Goal: Task Accomplishment & Management: Manage account settings

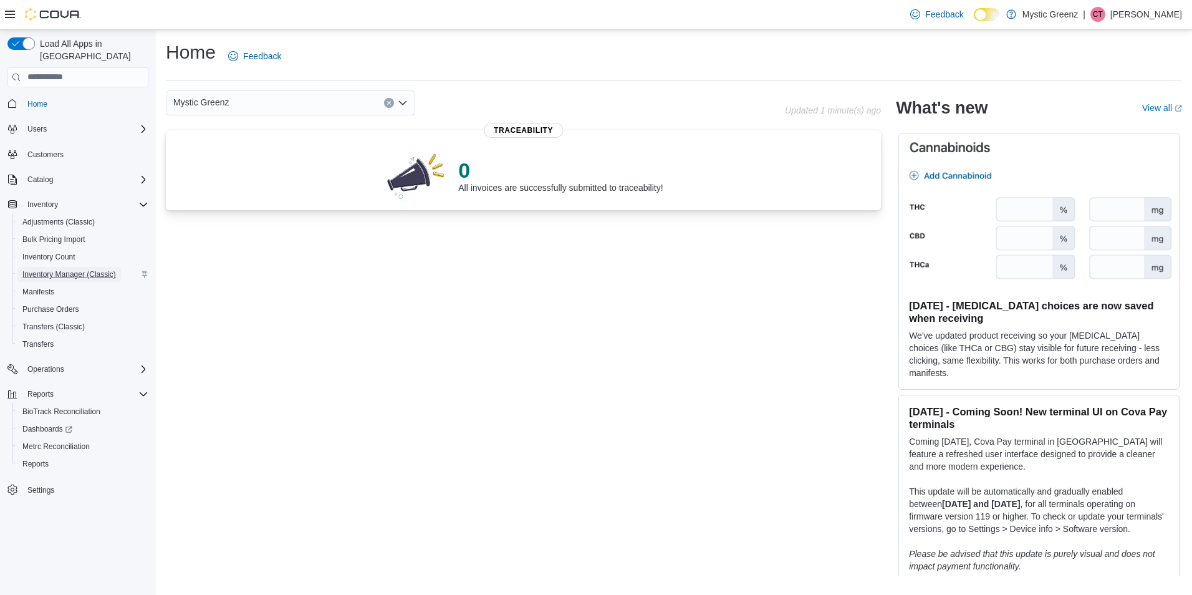
click at [92, 269] on span "Inventory Manager (Classic)" at bounding box center [68, 274] width 93 height 10
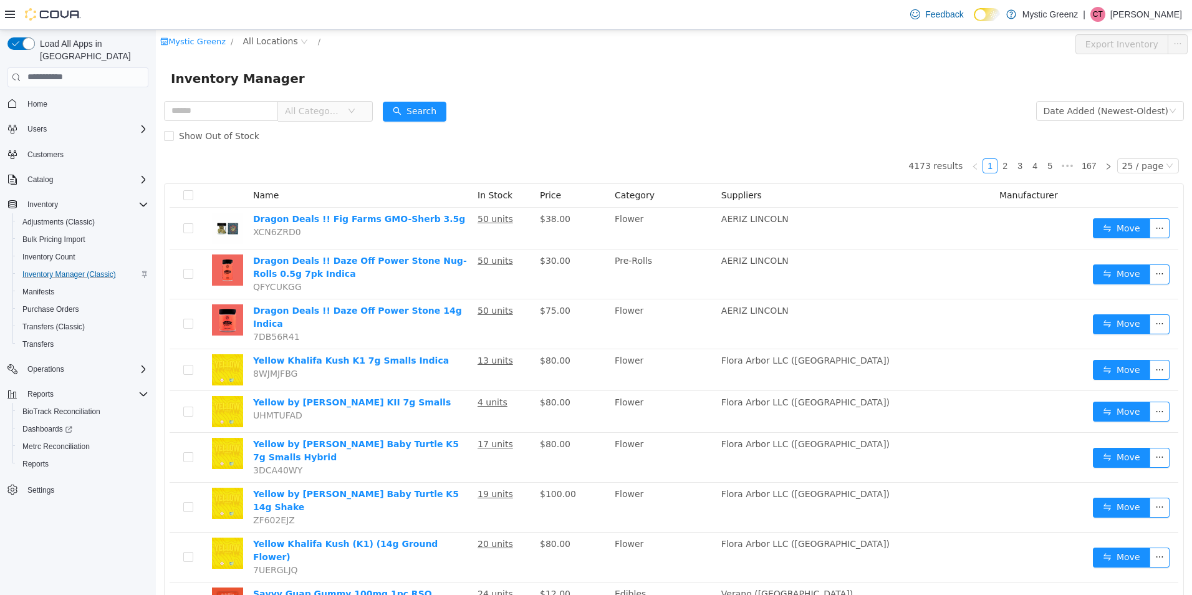
click at [243, 95] on div "Inventory Manager" at bounding box center [674, 78] width 1036 height 40
click at [239, 107] on input "text" at bounding box center [221, 110] width 114 height 20
click at [261, 41] on span "All Locations" at bounding box center [269, 41] width 55 height 14
click at [318, 156] on span "[STREET_ADDRESS]" at bounding box center [309, 151] width 87 height 10
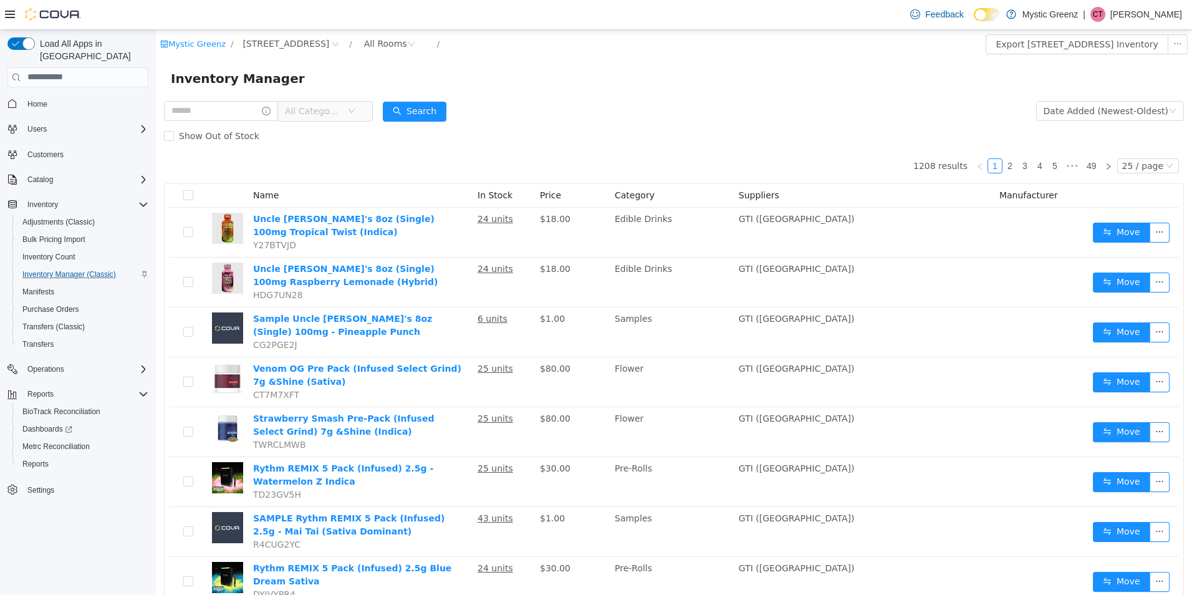
click at [342, 113] on span "All Categories" at bounding box center [313, 110] width 57 height 12
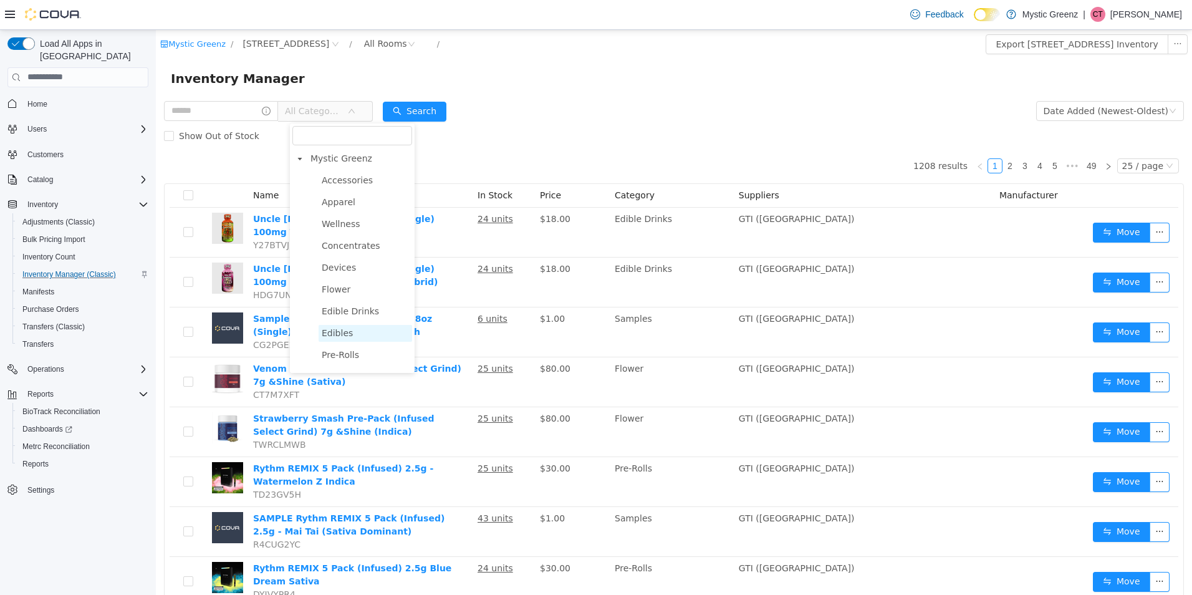
click at [341, 337] on span "Edibles" at bounding box center [337, 332] width 31 height 10
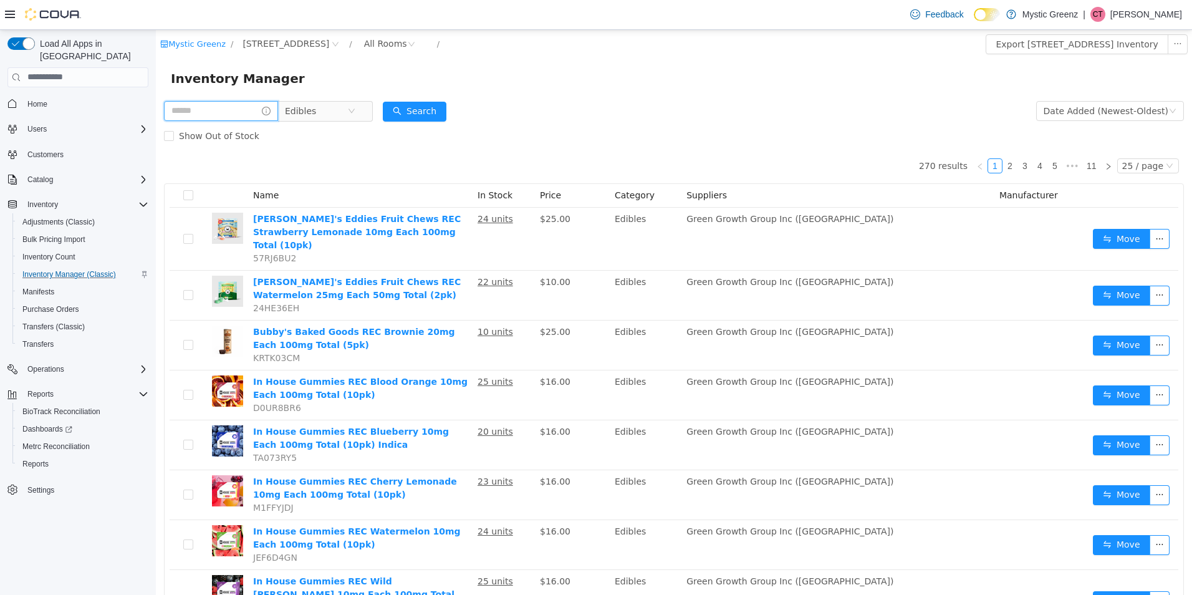
click at [239, 115] on input "text" at bounding box center [221, 110] width 114 height 20
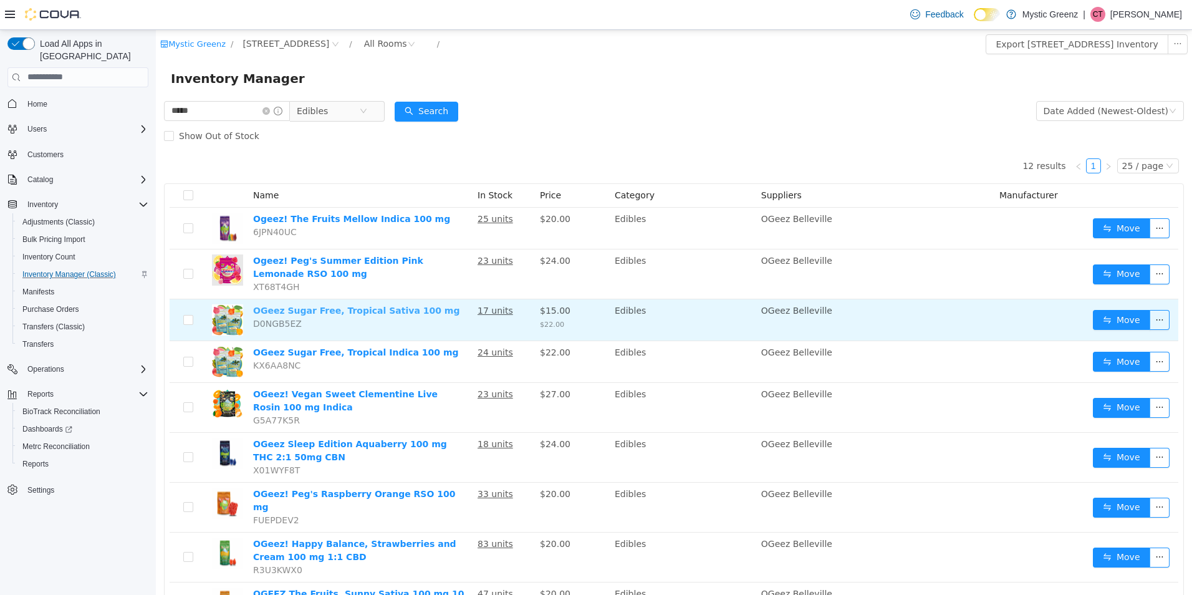
click at [416, 313] on link "OGeez Sugar Free, Tropical Sativa 100 mg" at bounding box center [356, 310] width 206 height 10
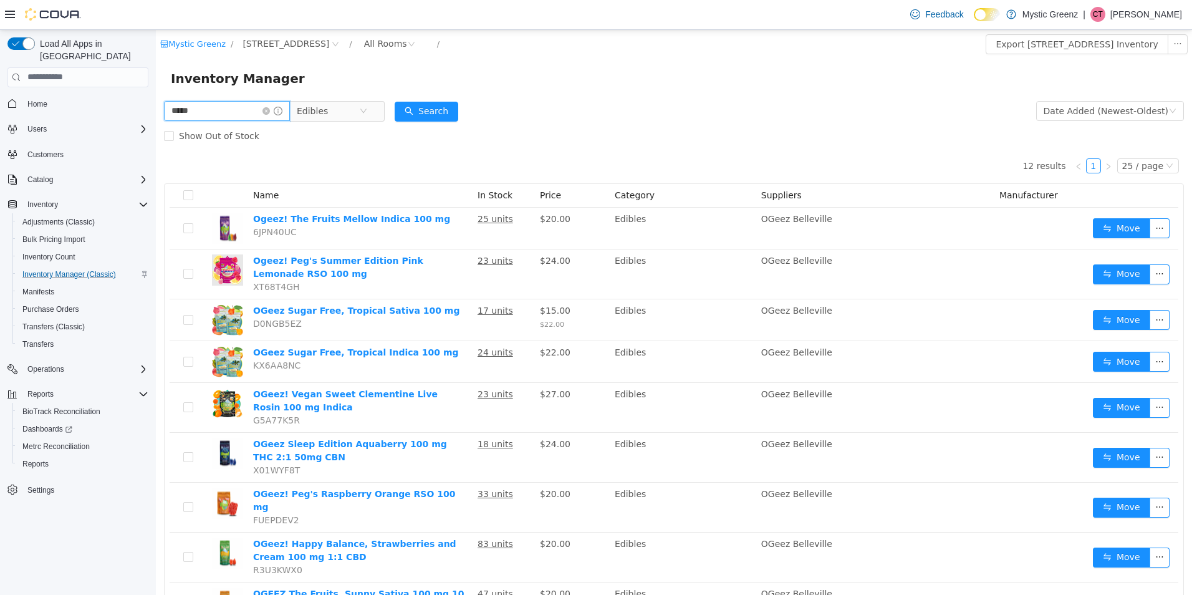
click at [223, 111] on input "*****" at bounding box center [227, 110] width 126 height 20
type input "*"
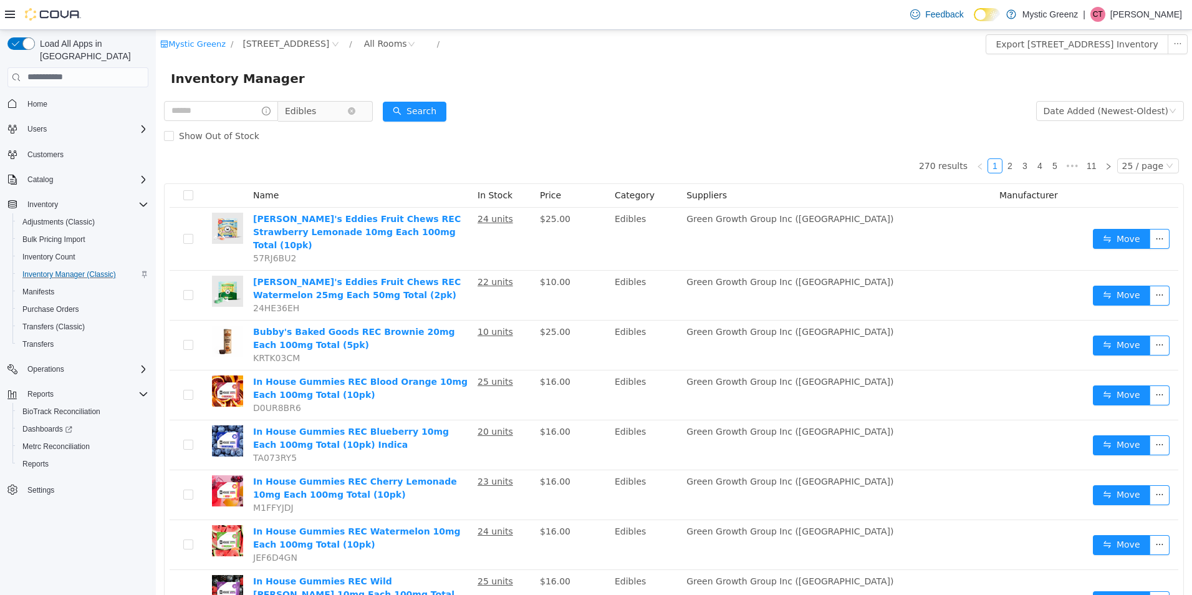
click at [309, 107] on span "Edibles" at bounding box center [300, 110] width 31 height 19
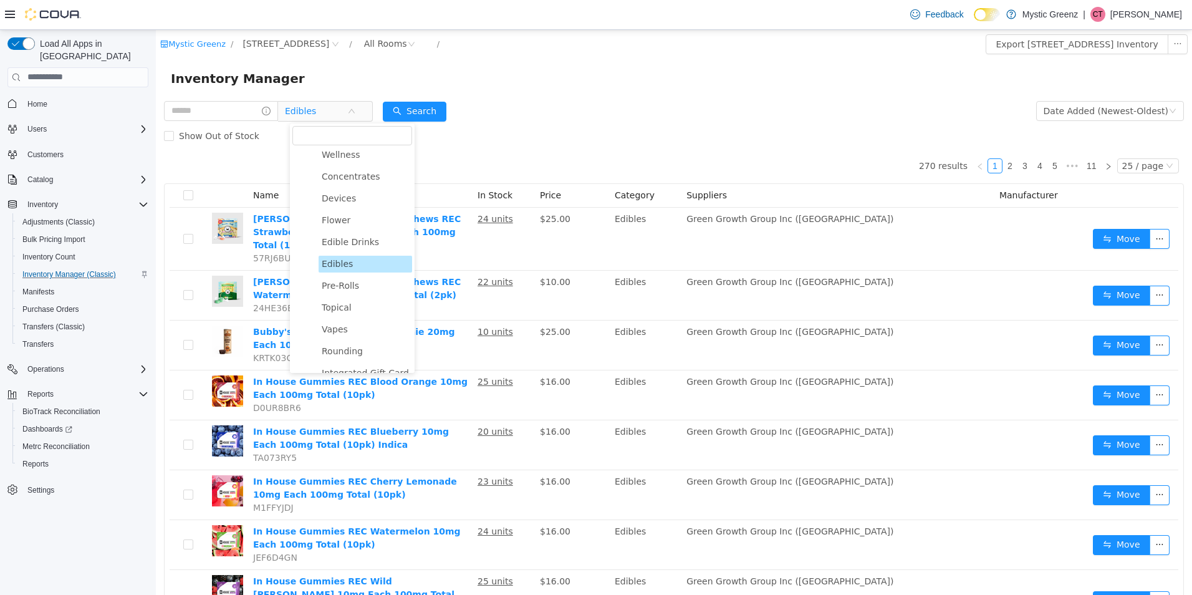
scroll to position [70, 0]
click at [340, 329] on span "Vapes" at bounding box center [335, 328] width 26 height 10
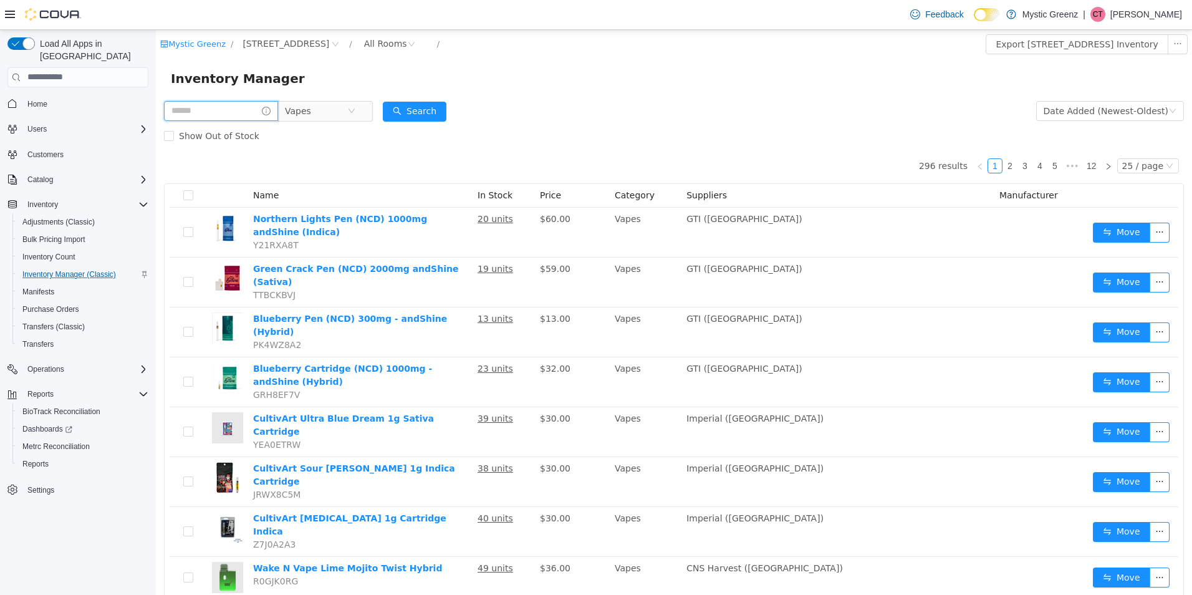
click at [193, 114] on input "text" at bounding box center [221, 110] width 114 height 20
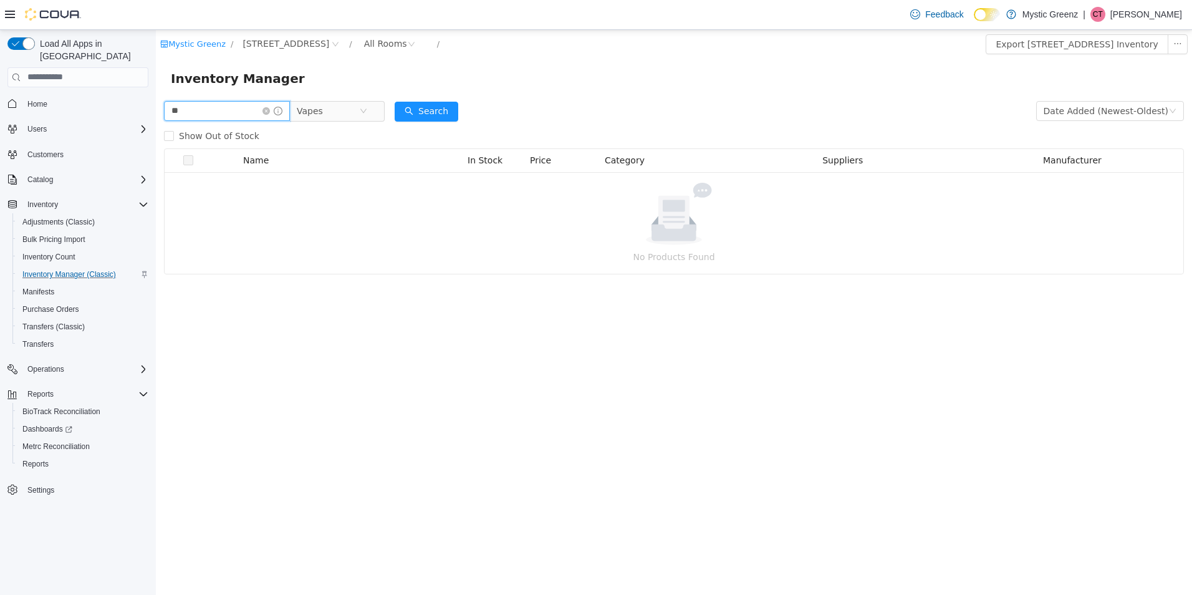
type input "*"
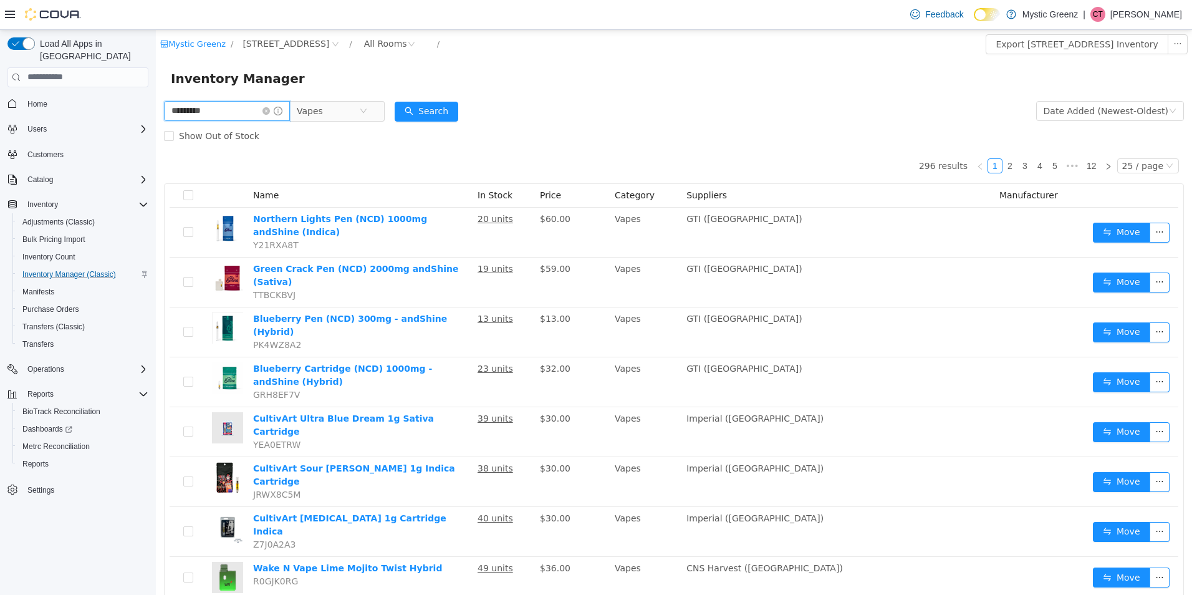
type input "*********"
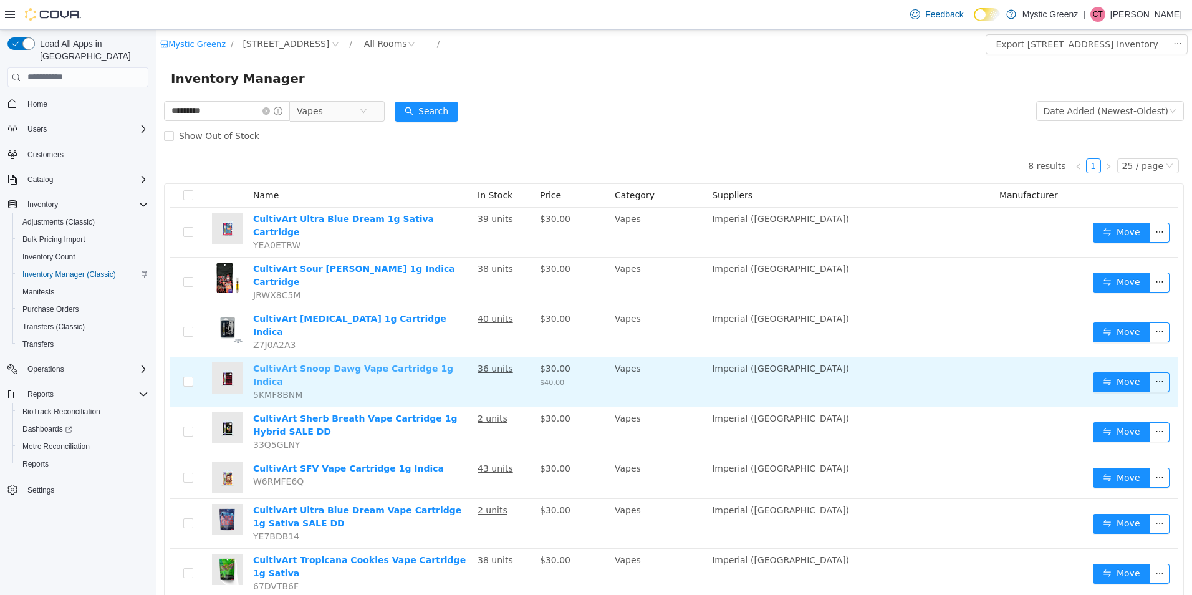
click at [426, 363] on link "CultivArt Snoop Dawg Vape Cartridge 1g Indica" at bounding box center [353, 374] width 200 height 23
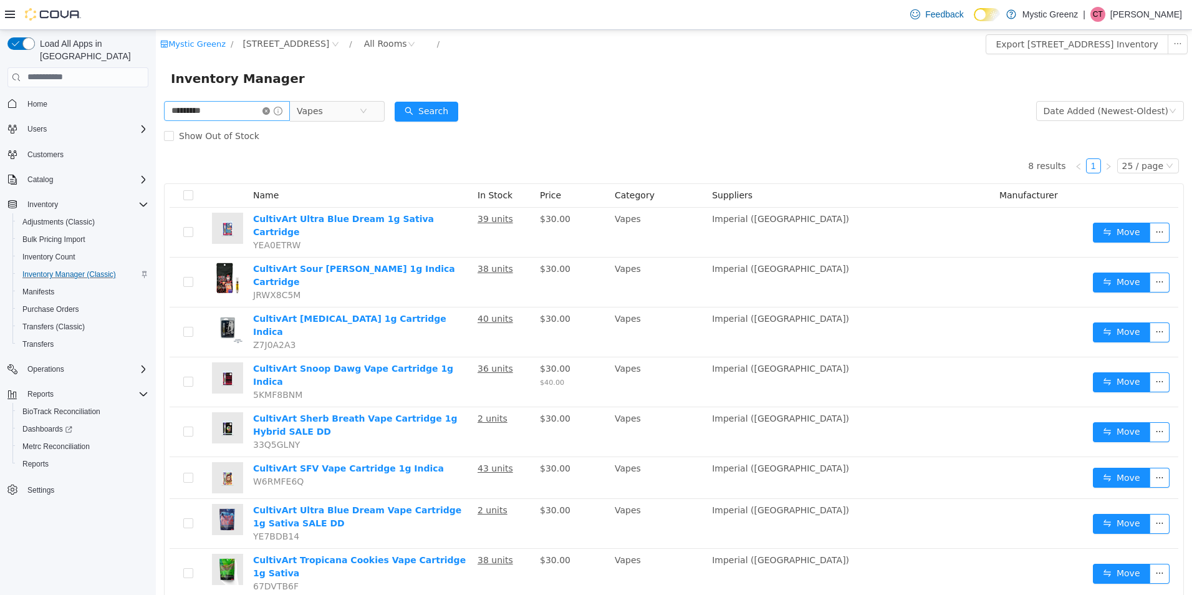
click at [270, 108] on icon "icon: close-circle" at bounding box center [265, 110] width 7 height 7
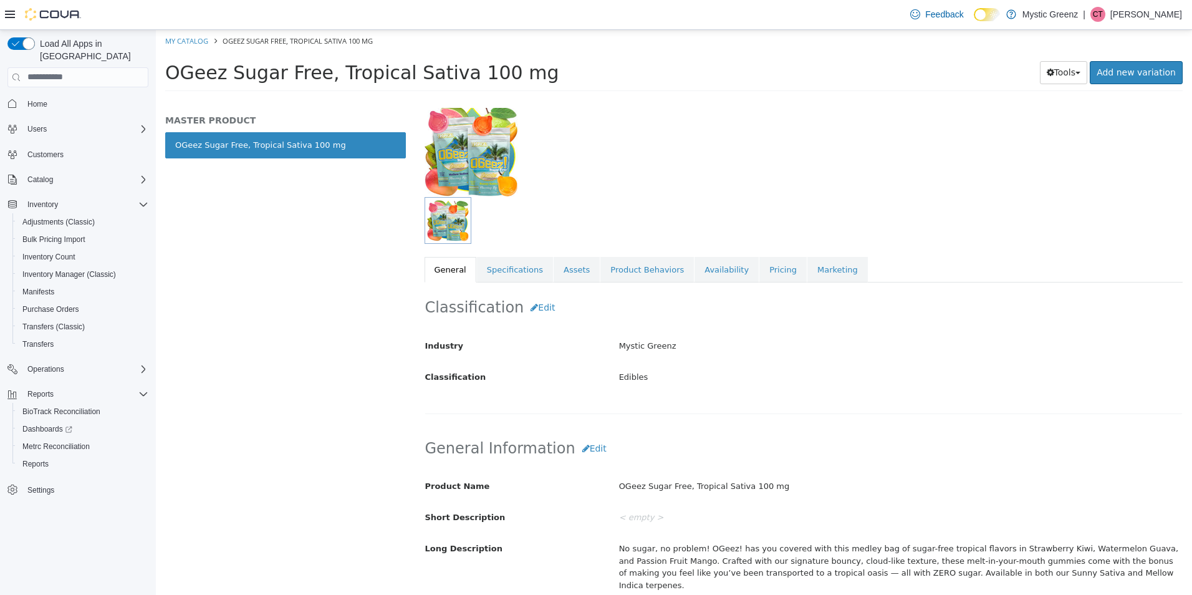
scroll to position [78, 0]
click at [773, 274] on link "Pricing" at bounding box center [782, 269] width 47 height 26
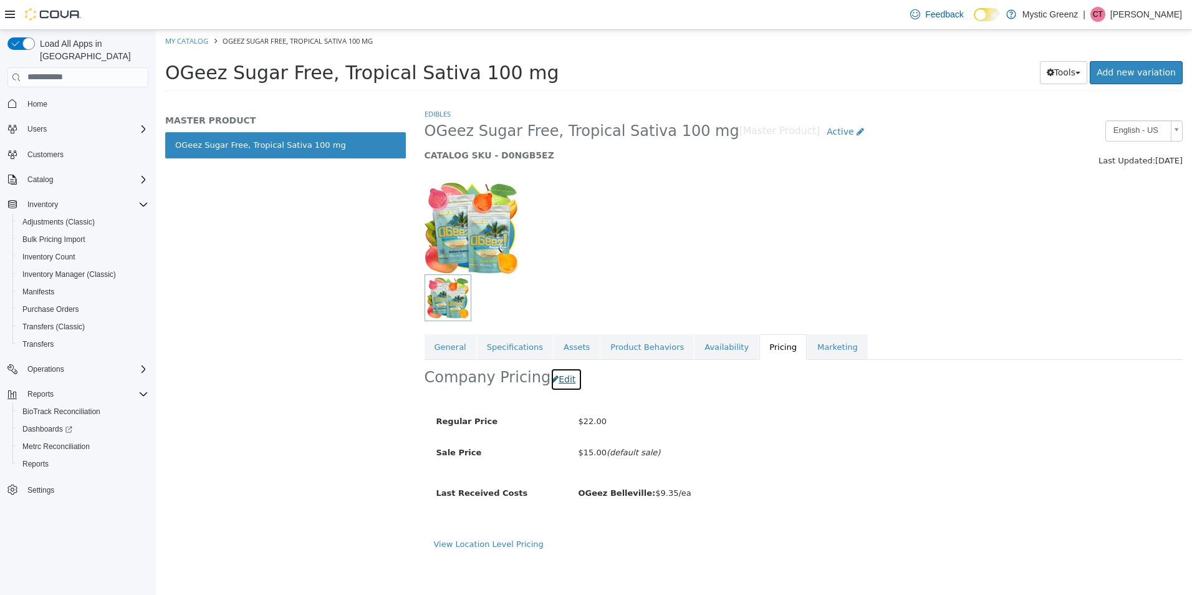
click at [550, 378] on button "Edit" at bounding box center [566, 378] width 32 height 23
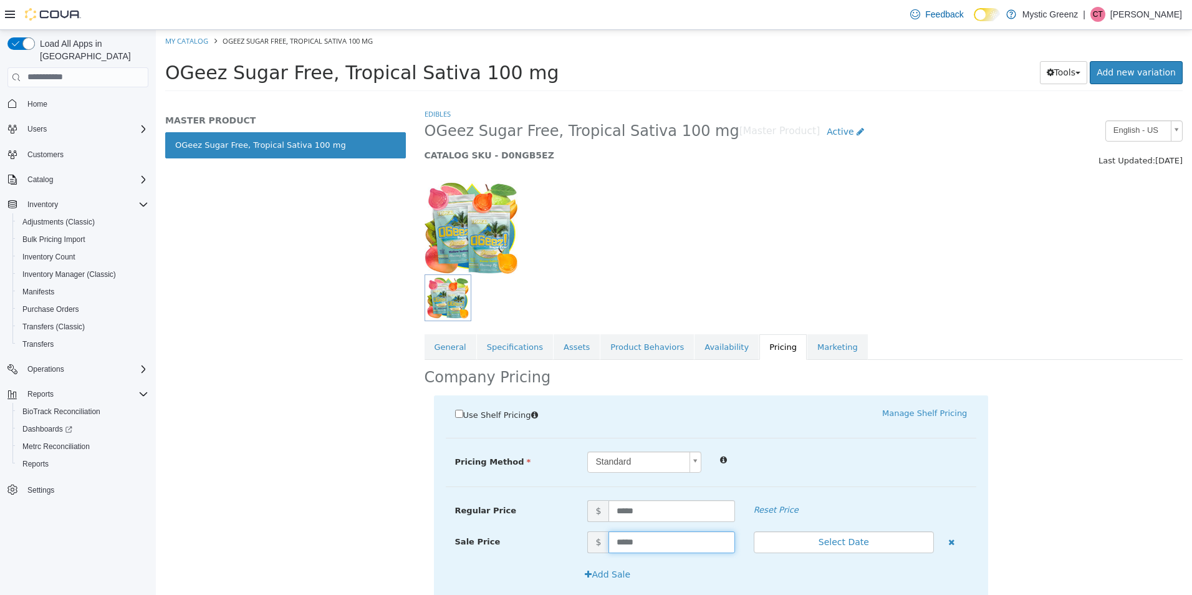
click at [616, 534] on input "*****" at bounding box center [671, 541] width 126 height 22
type input "****"
click at [616, 534] on input "****" at bounding box center [671, 541] width 126 height 22
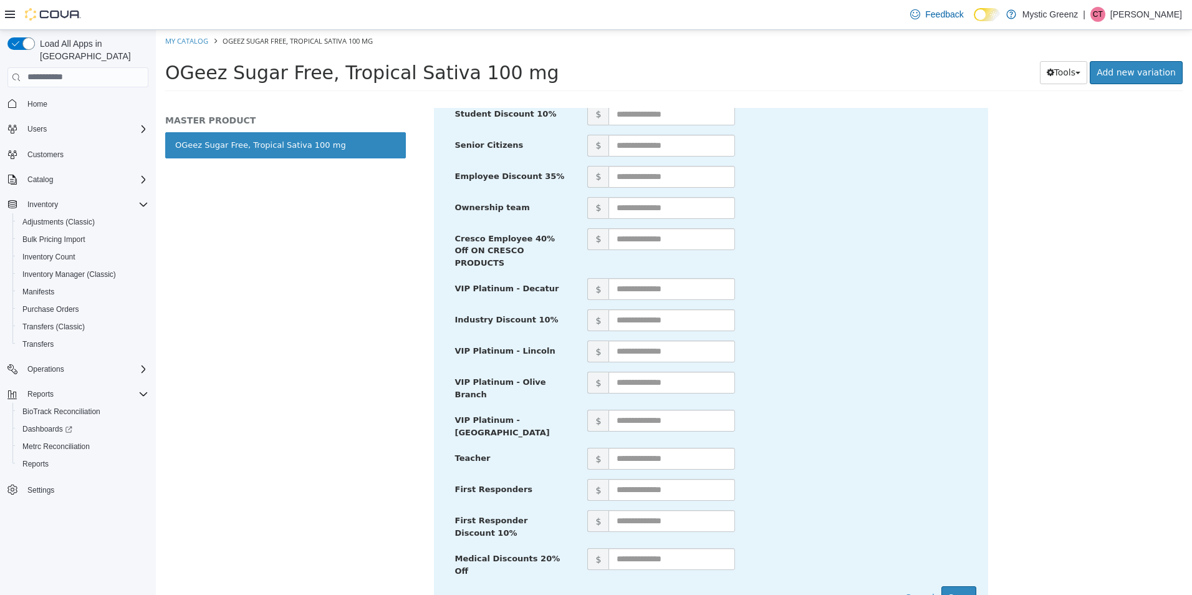
scroll to position [550, 0]
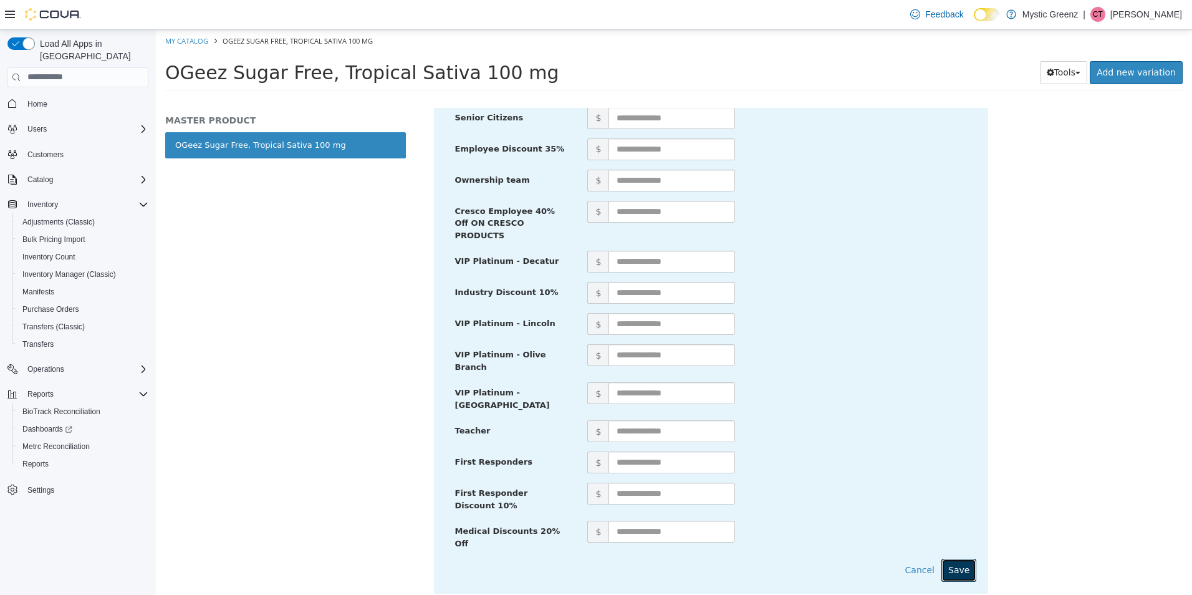
click at [957, 558] on button "Save" at bounding box center [958, 569] width 35 height 23
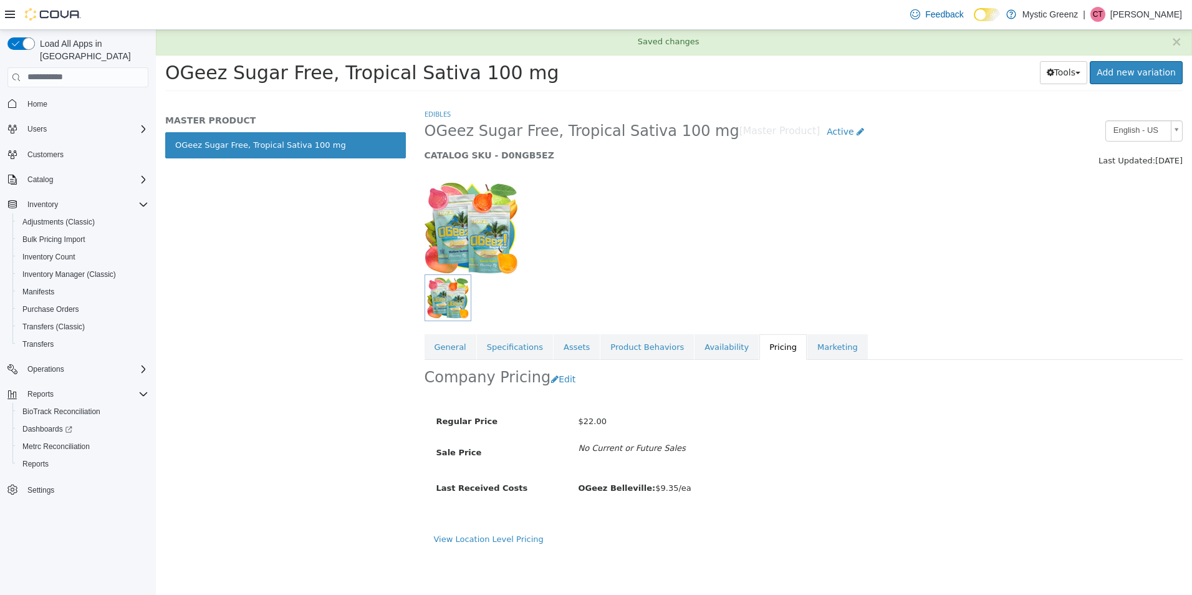
scroll to position [0, 0]
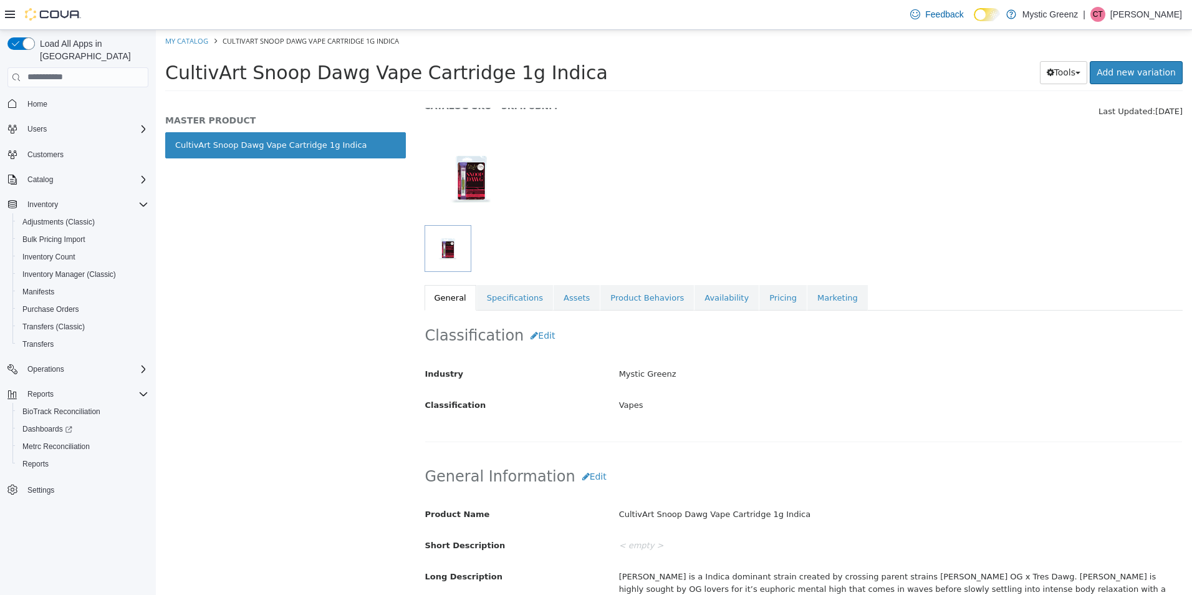
scroll to position [50, 0]
click at [759, 303] on link "Pricing" at bounding box center [782, 297] width 47 height 26
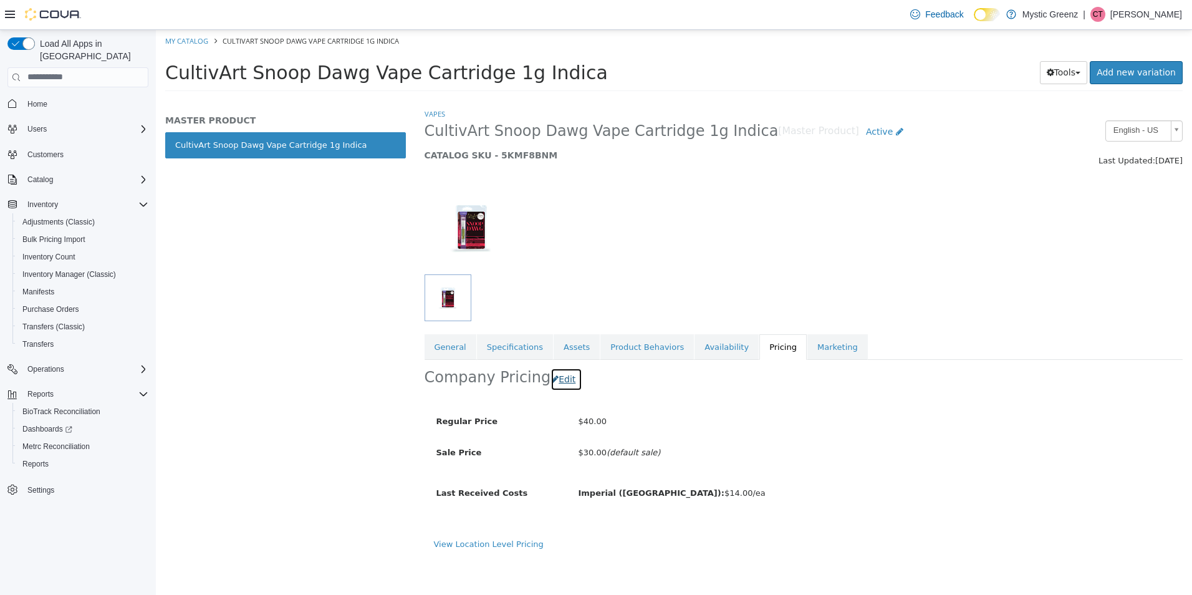
click at [558, 385] on button "Edit" at bounding box center [566, 378] width 32 height 23
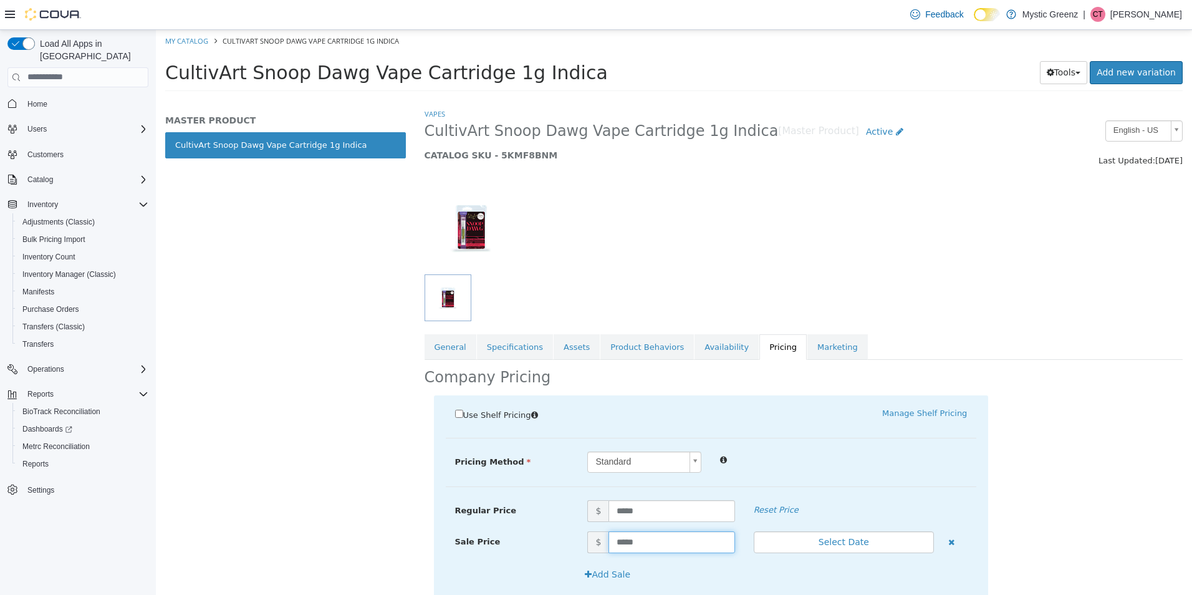
click at [615, 536] on input "*****" at bounding box center [671, 541] width 126 height 22
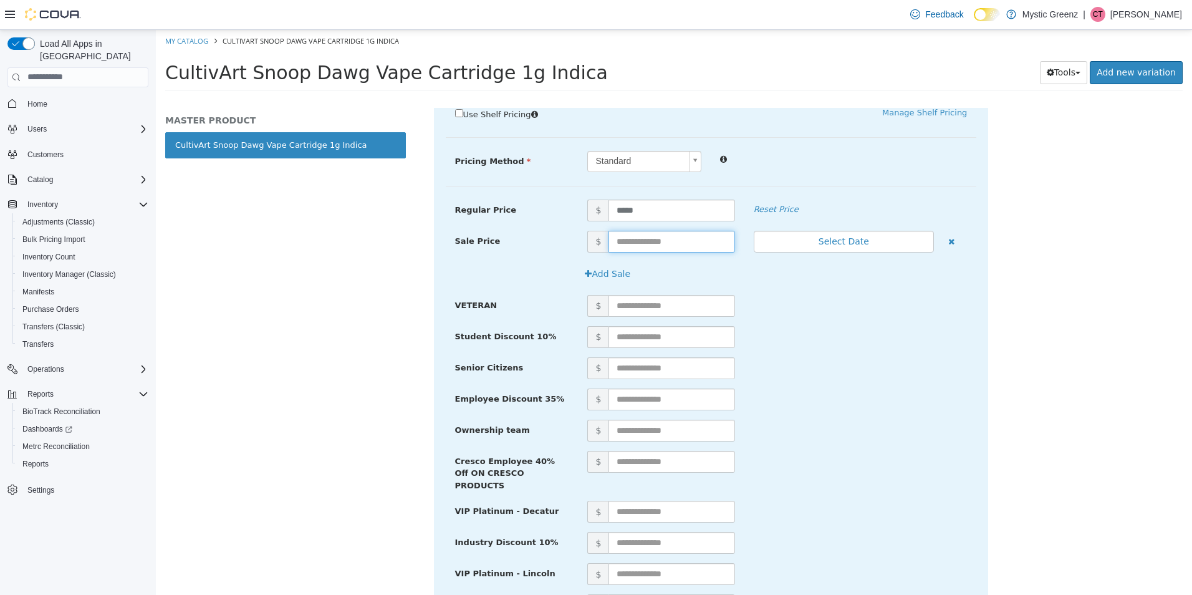
scroll to position [550, 0]
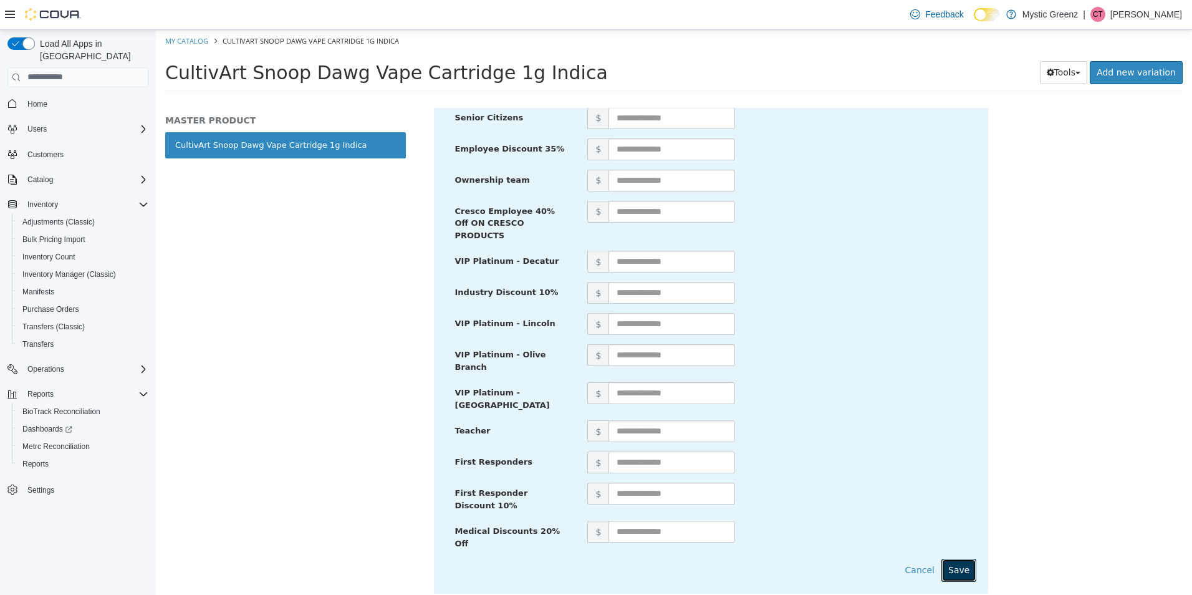
click at [954, 558] on button "Save" at bounding box center [958, 569] width 35 height 23
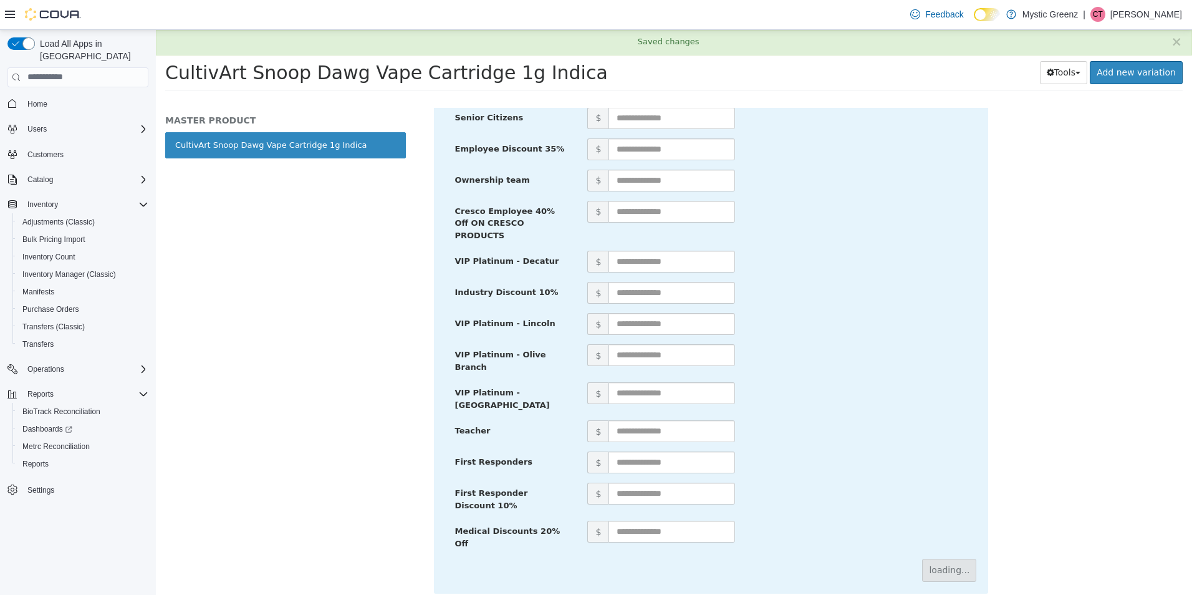
scroll to position [0, 0]
